Goal: Information Seeking & Learning: Learn about a topic

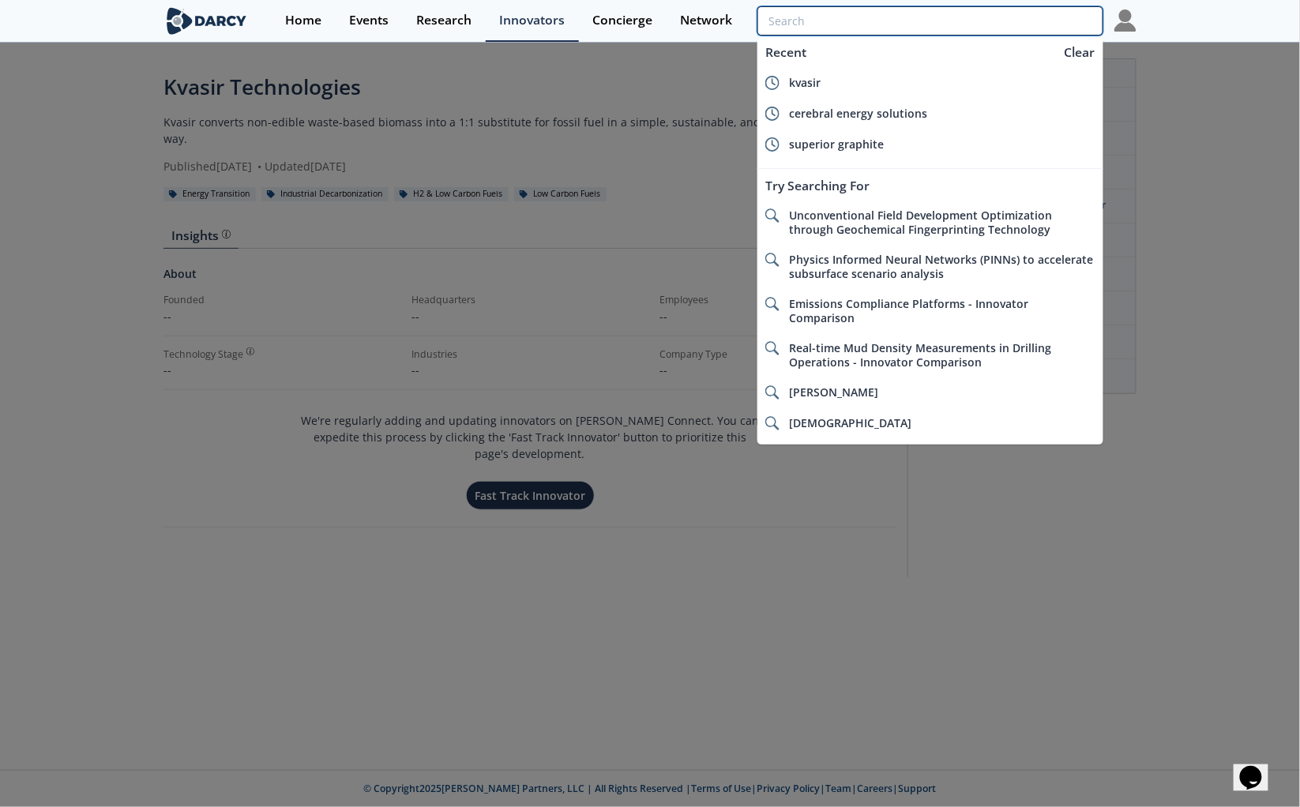
click at [1008, 24] on input "search" at bounding box center [930, 20] width 346 height 29
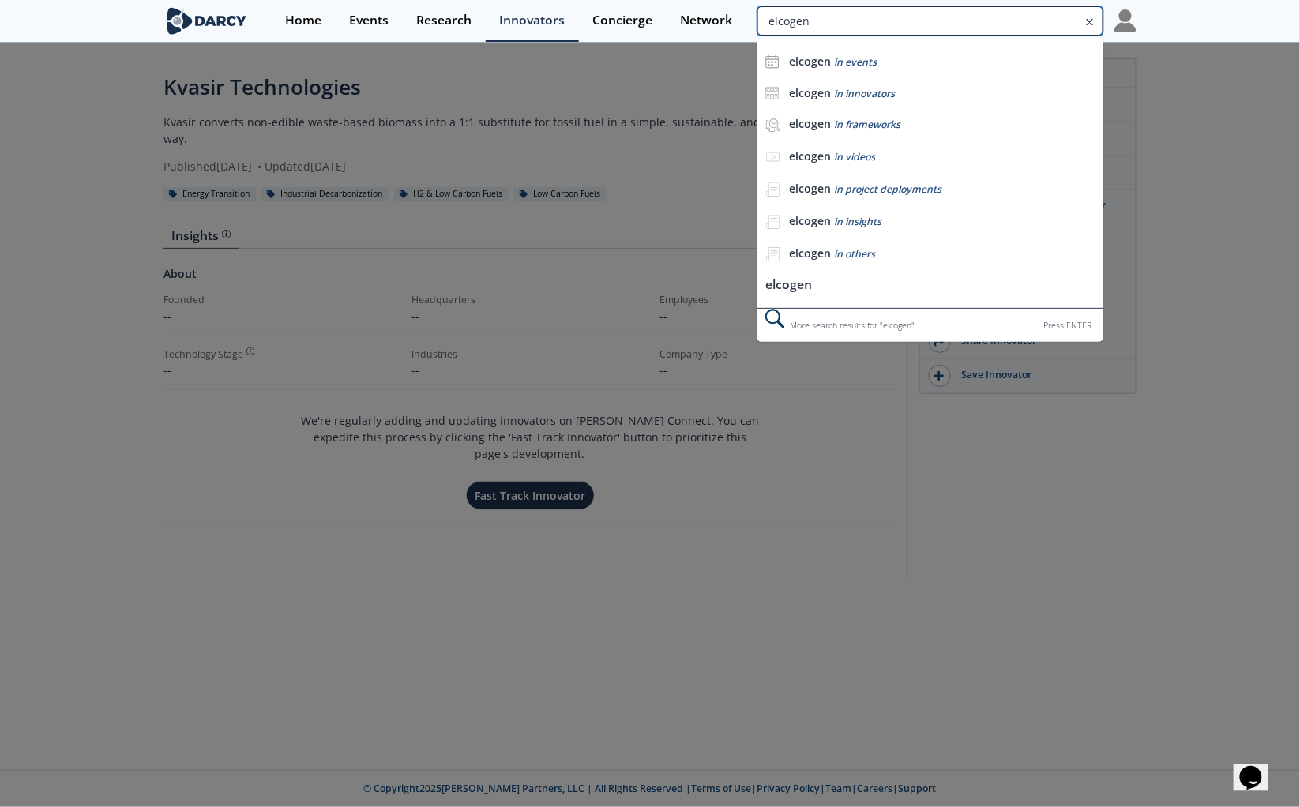
type input "elcogen"
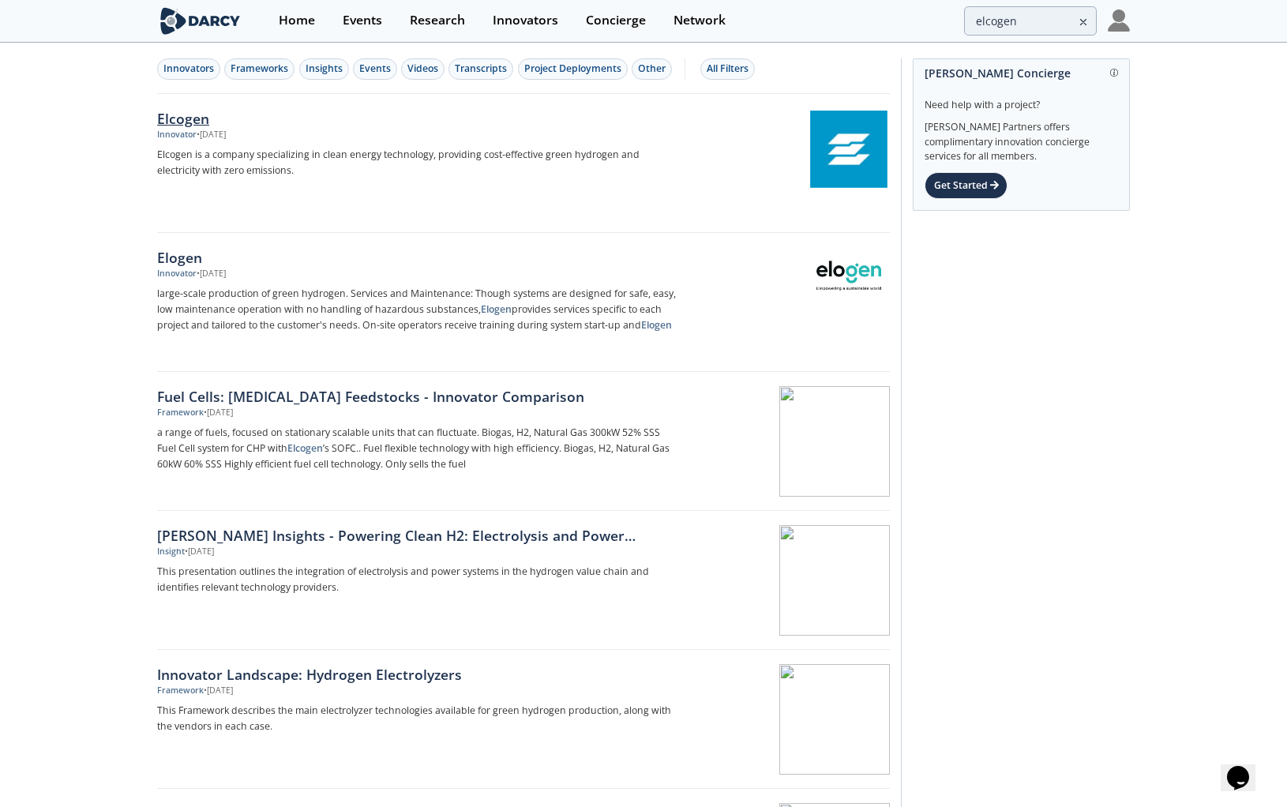
click at [197, 121] on div "Elcogen" at bounding box center [418, 118] width 523 height 21
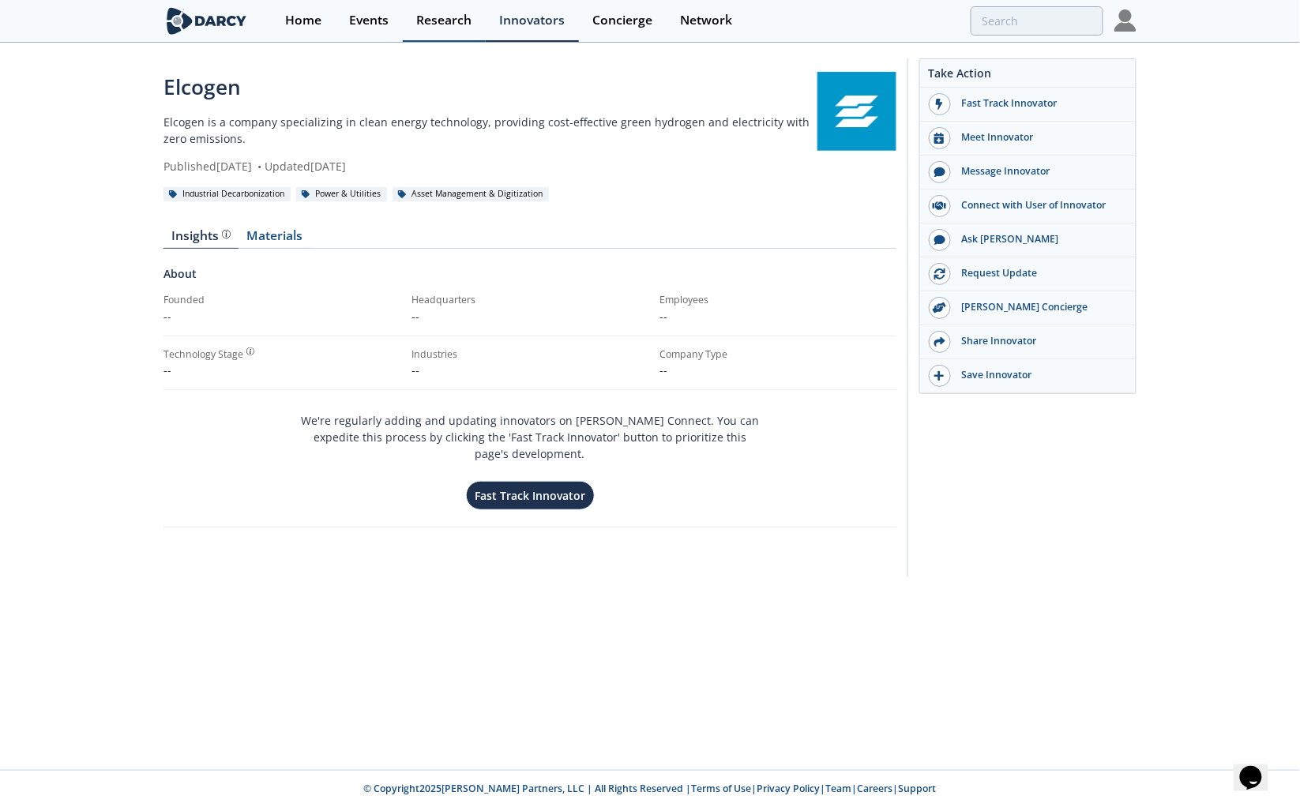
type input "elcogen"
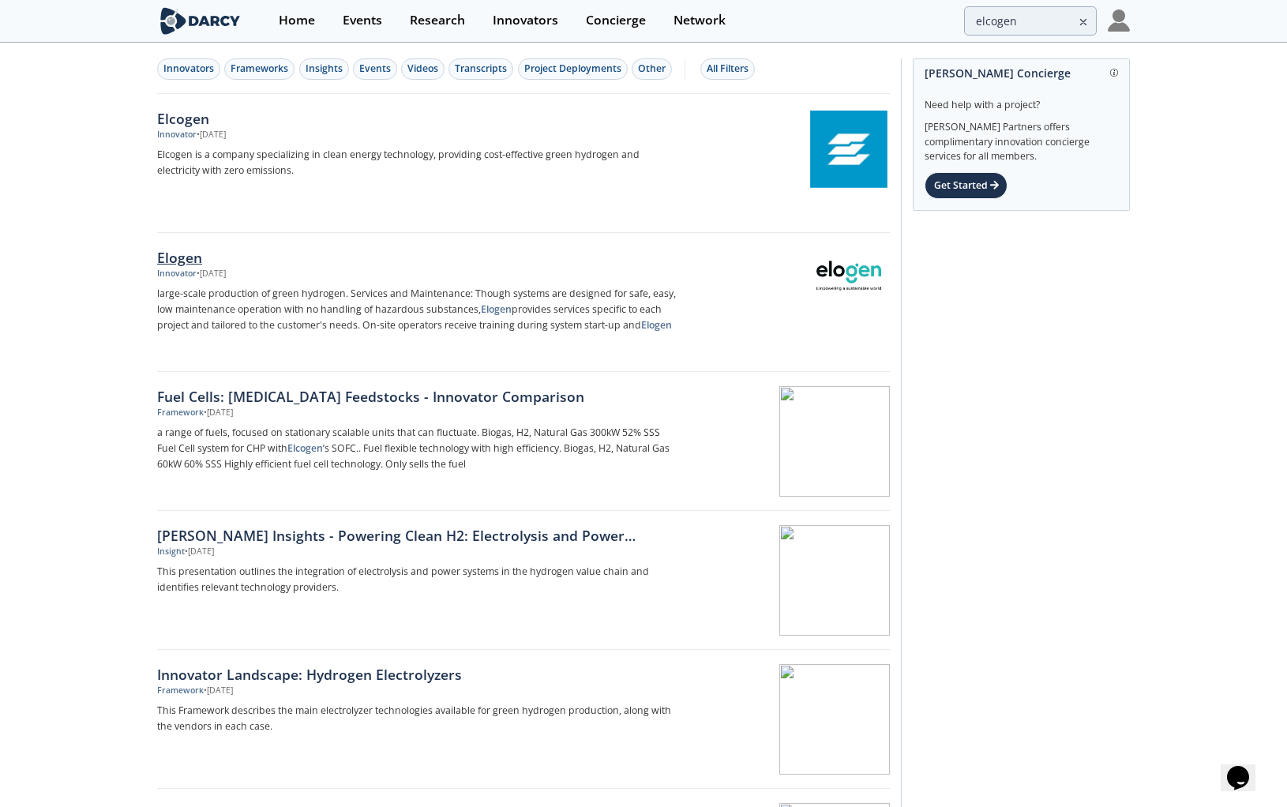
click at [171, 257] on div "Elogen" at bounding box center [418, 257] width 523 height 21
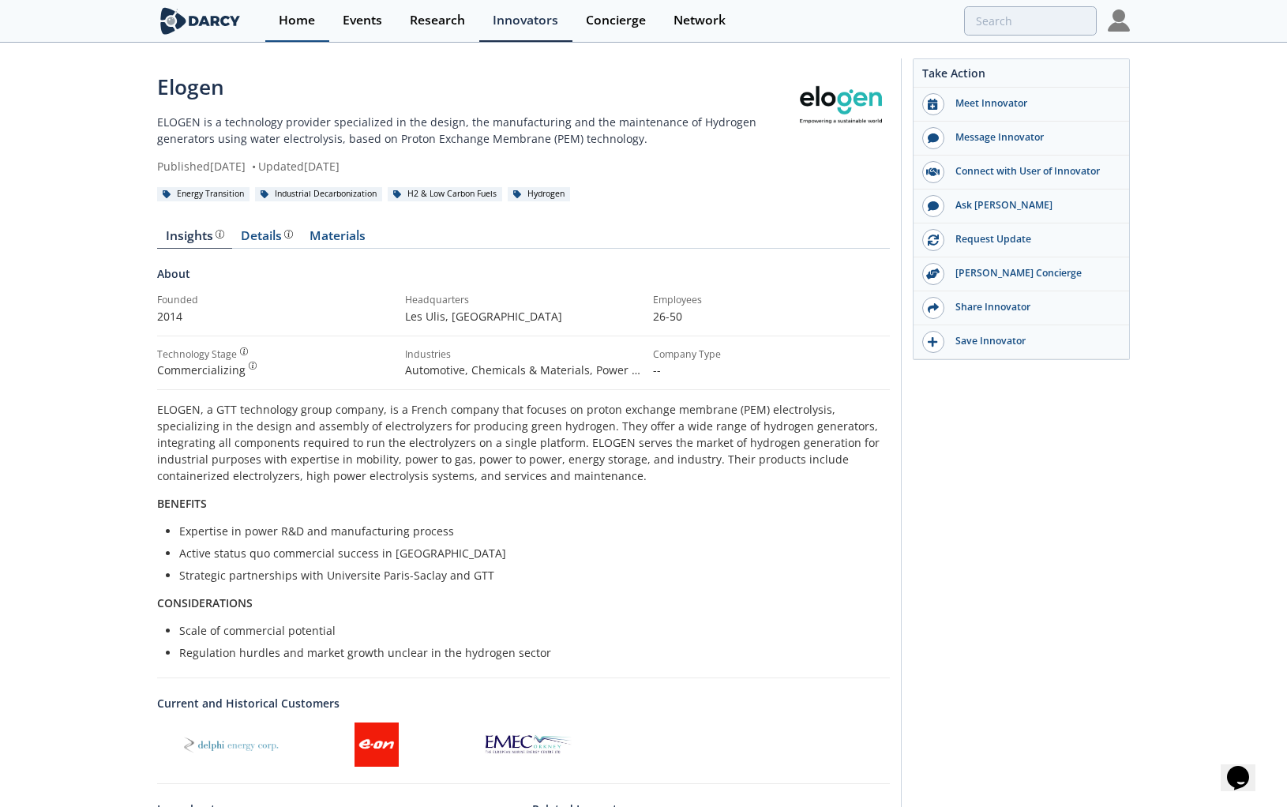
type input "elcogen"
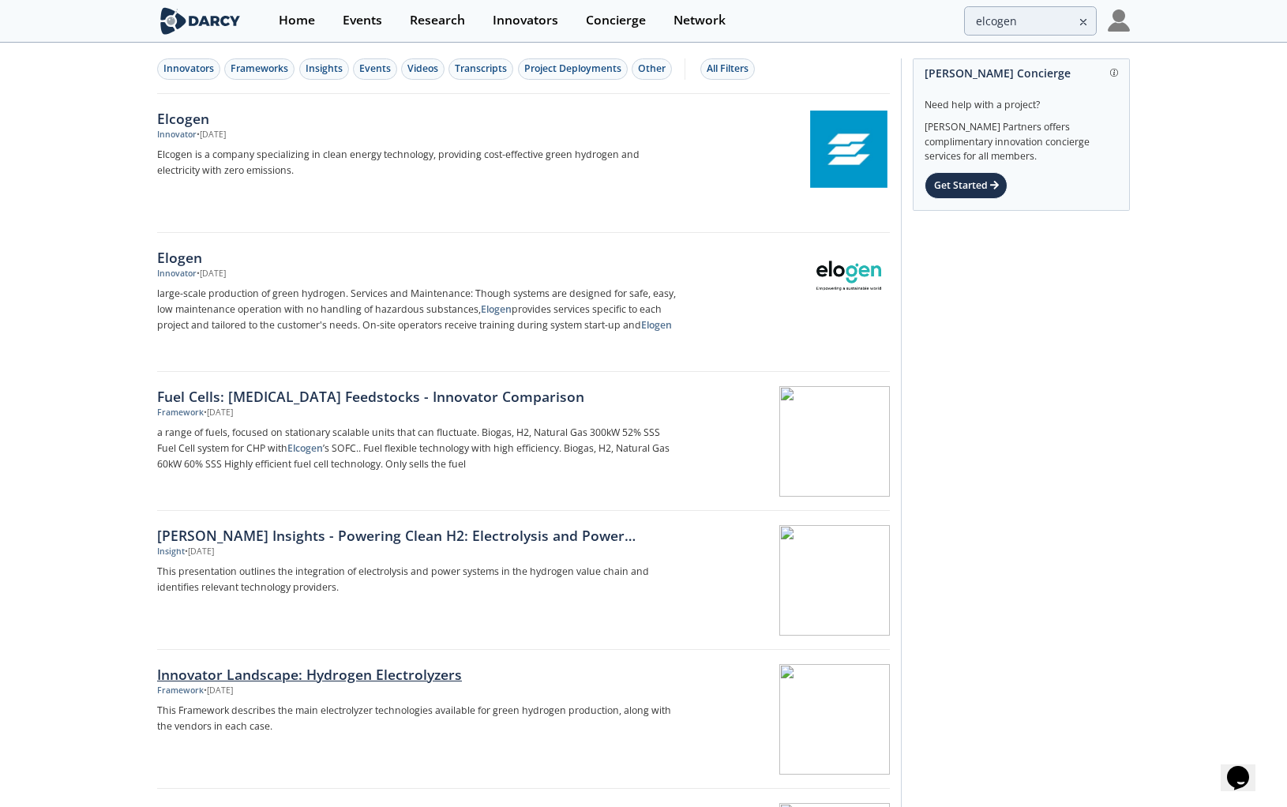
click at [791, 739] on div at bounding box center [790, 719] width 199 height 111
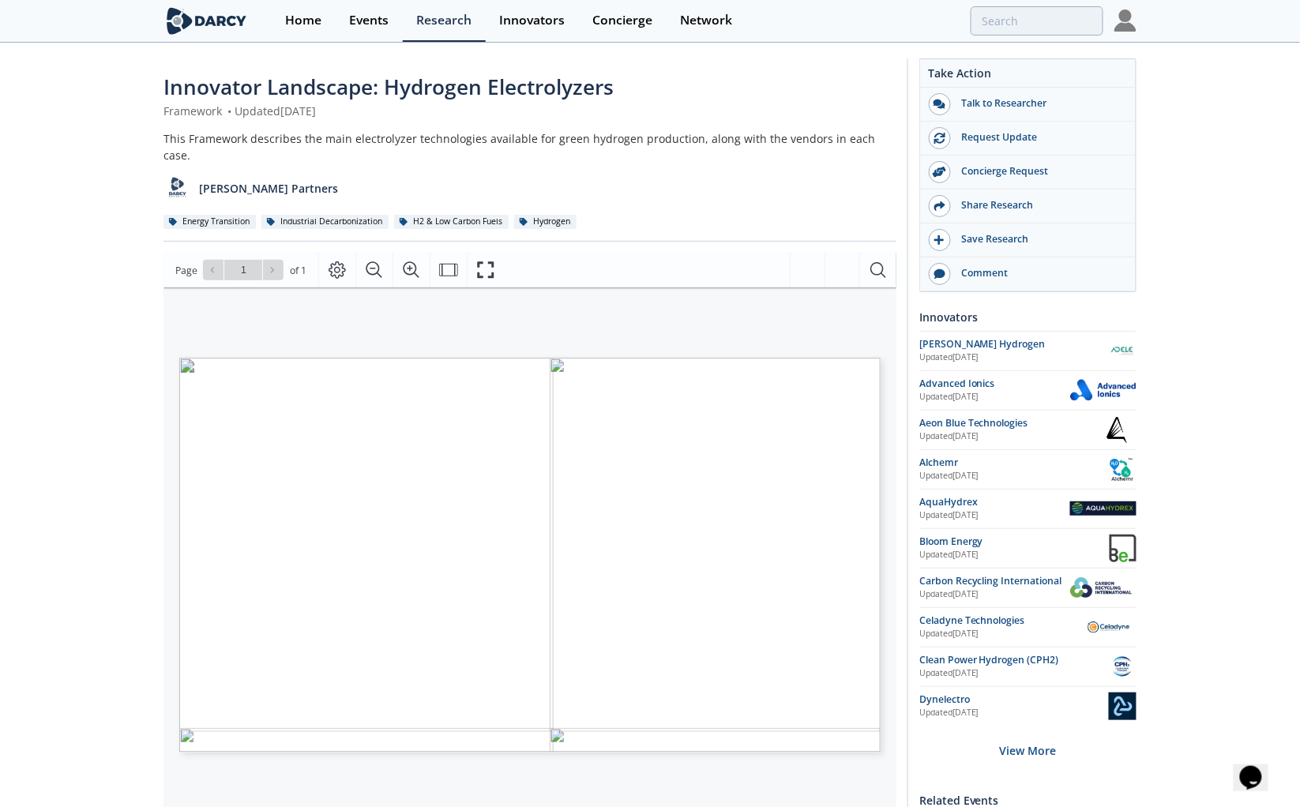
click at [488, 261] on icon "Fullscreen" at bounding box center [485, 270] width 19 height 19
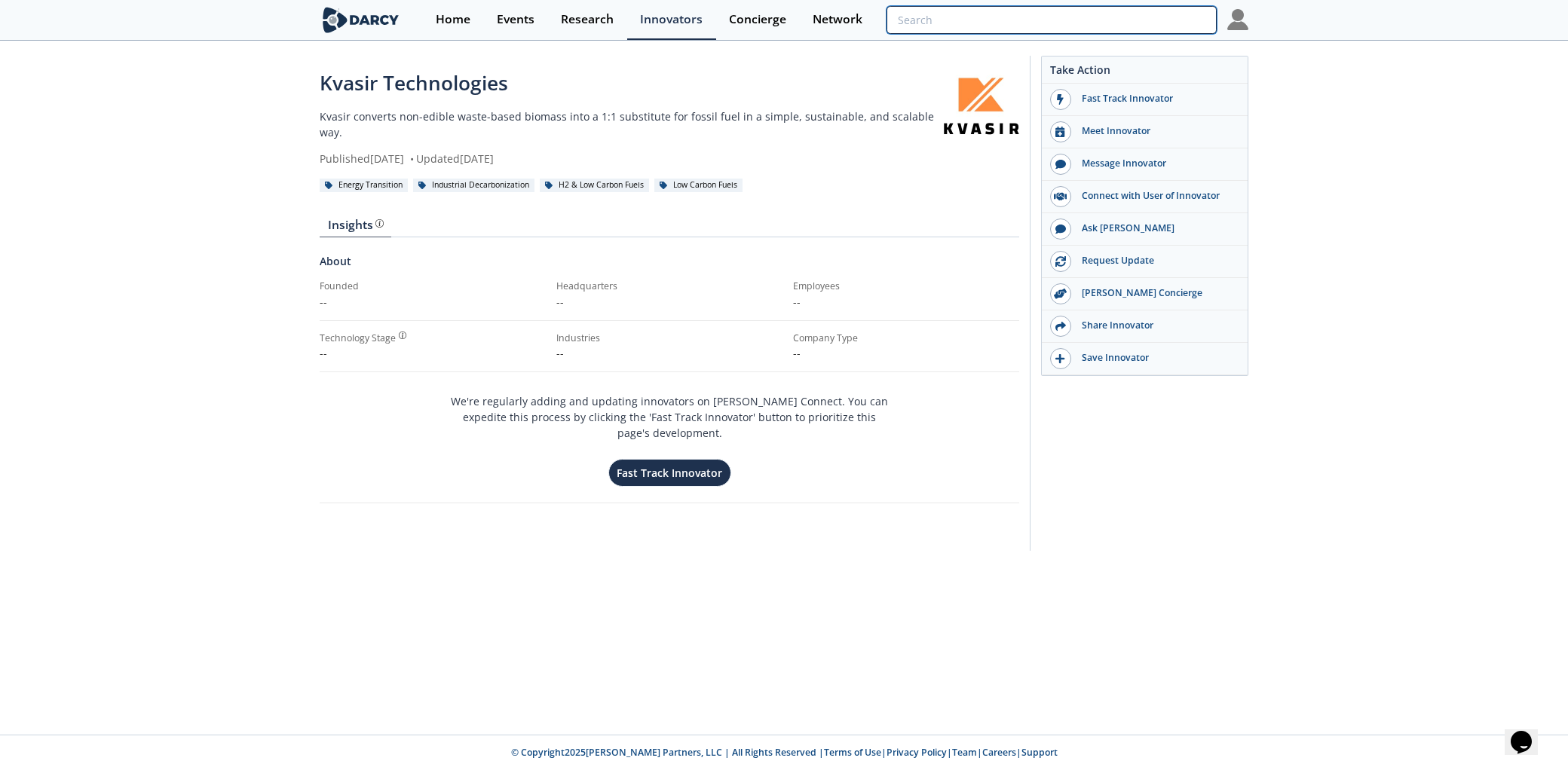
click at [1119, 17] on input "search" at bounding box center [1052, 19] width 330 height 28
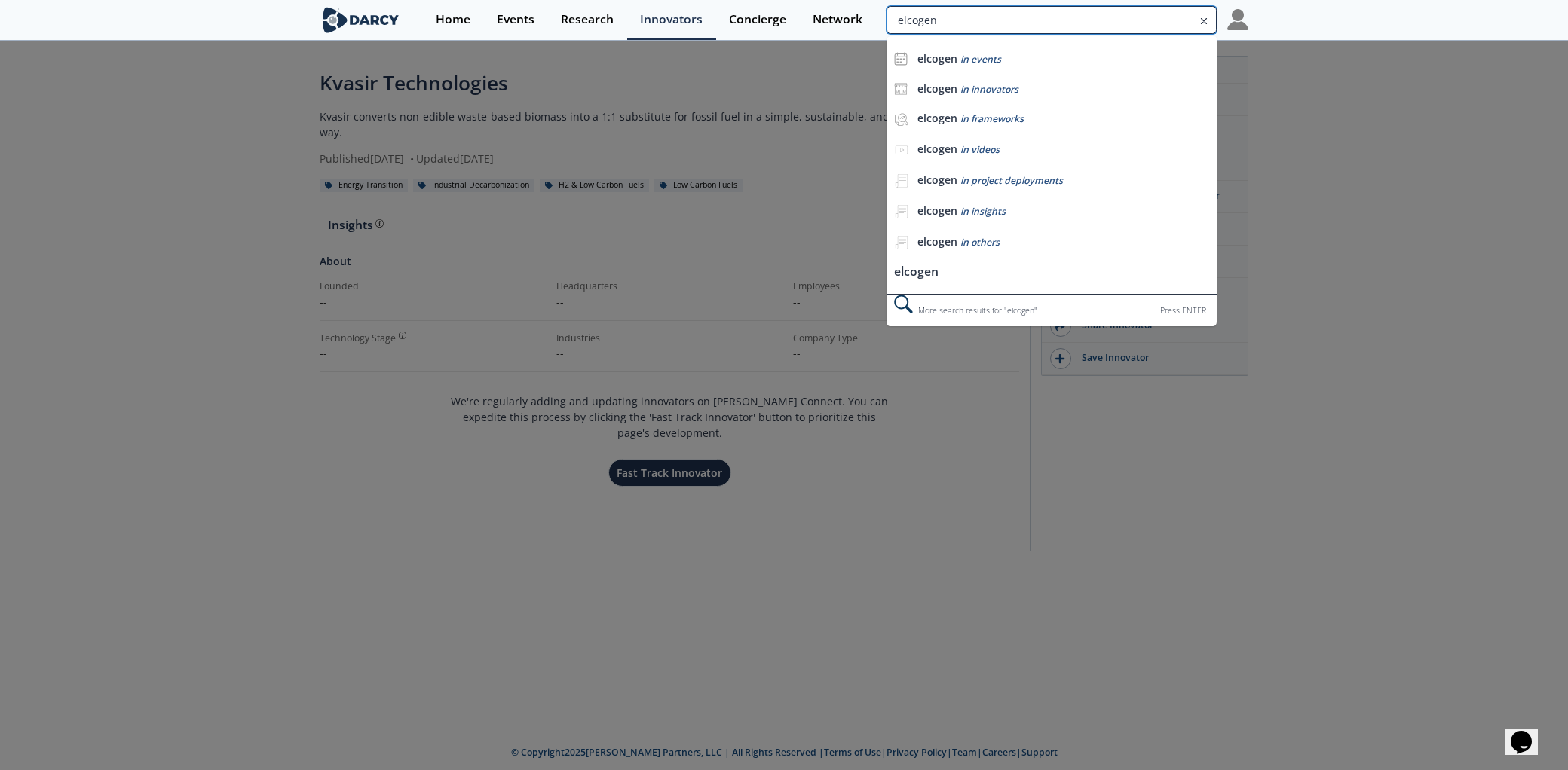
type input "elcogen"
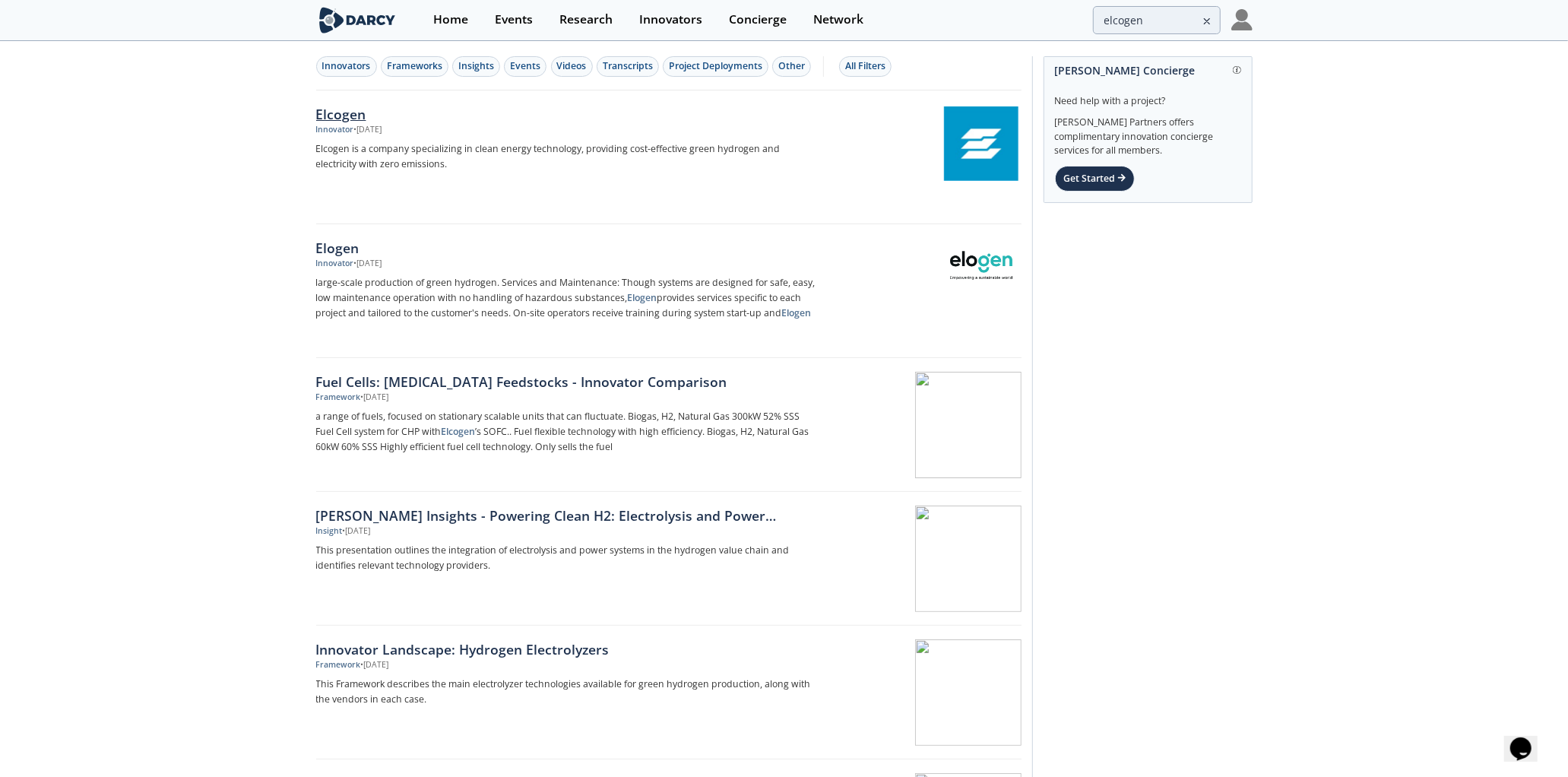
click at [335, 114] on div "Elcogen" at bounding box center [568, 114] width 503 height 20
